Goal: Task Accomplishment & Management: Manage account settings

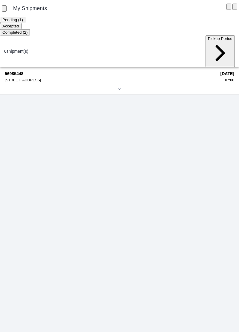
click at [41, 71] on div "56985448 [STREET_ADDRESS]" at bounding box center [110, 76] width 211 height 11
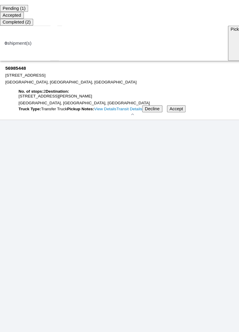
click at [85, 113] on link "View Details" at bounding box center [95, 111] width 20 height 4
click at [34, 132] on ion-router-outlet "My Shipments Pending (1) Accepted Completed (2) 0 shipment(s) Pickup Period 569…" at bounding box center [119, 166] width 239 height 332
click at [29, 129] on ion-router-outlet "My Shipments Pending (1) Accepted Completed (2) 0 shipment(s) Pickup Period 569…" at bounding box center [119, 166] width 239 height 332
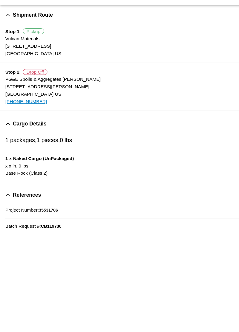
click at [37, 23] on span "Shipment Route" at bounding box center [30, 25] width 36 height 5
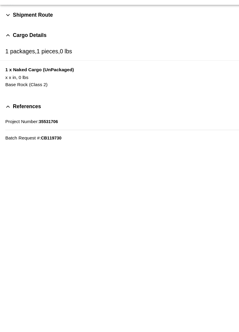
click at [8, 28] on icon at bounding box center [7, 26] width 5 height 5
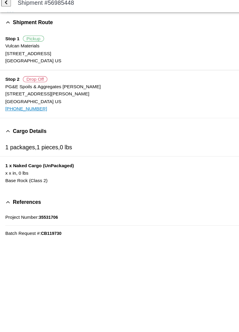
click at [10, 8] on button "back" at bounding box center [5, 8] width 9 height 7
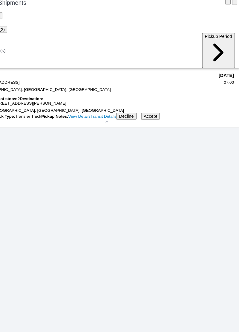
click at [165, 113] on span "Accept" at bounding box center [159, 110] width 12 height 4
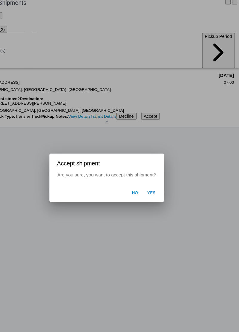
click at [161, 178] on span "Yes" at bounding box center [159, 179] width 7 height 5
